Goal: Task Accomplishment & Management: Use online tool/utility

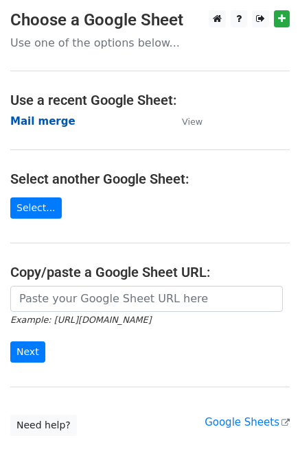
click at [50, 123] on strong "Mail merge" at bounding box center [42, 121] width 65 height 12
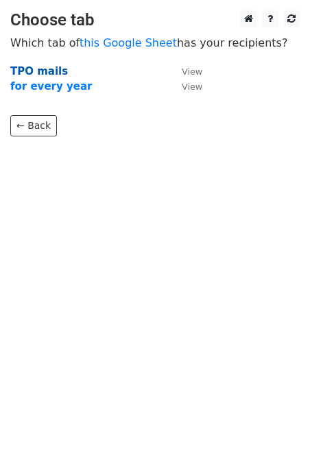
click at [44, 69] on strong "TPO mails" at bounding box center [39, 71] width 58 height 12
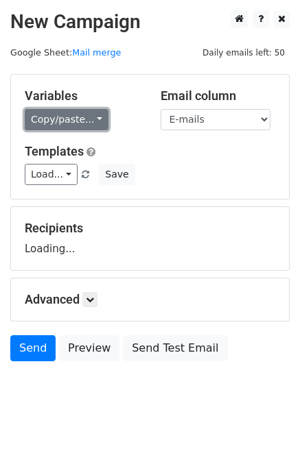
click at [74, 116] on link "Copy/paste..." at bounding box center [67, 119] width 84 height 21
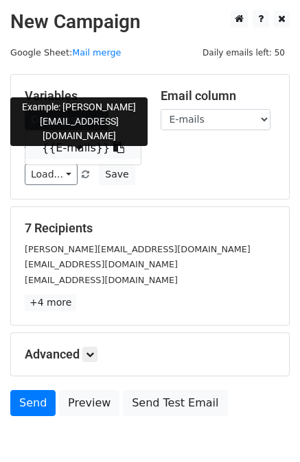
click at [73, 154] on link "{{E-mails}}" at bounding box center [82, 148] width 115 height 22
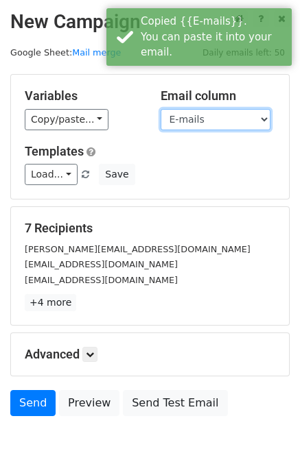
click at [189, 124] on select "E-mails" at bounding box center [215, 119] width 110 height 21
click at [160, 109] on select "E-mails" at bounding box center [215, 119] width 110 height 21
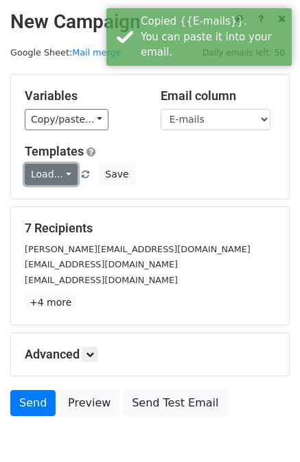
click at [55, 174] on link "Load..." at bounding box center [51, 174] width 53 height 21
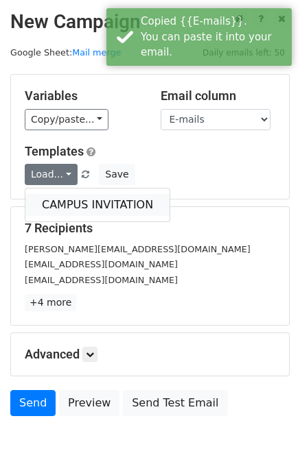
click at [60, 199] on link "CAMPUS INVITATION" at bounding box center [97, 205] width 144 height 22
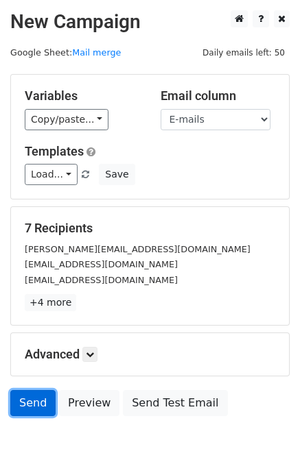
click at [34, 397] on link "Send" at bounding box center [32, 403] width 45 height 26
